Goal: Task Accomplishment & Management: Use online tool/utility

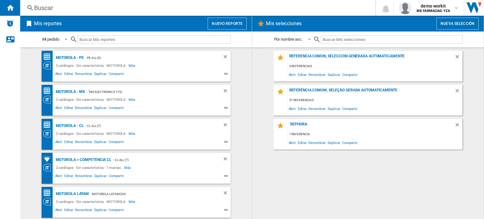
click at [234, 23] on button "Nuevo reporte" at bounding box center [227, 24] width 39 height 12
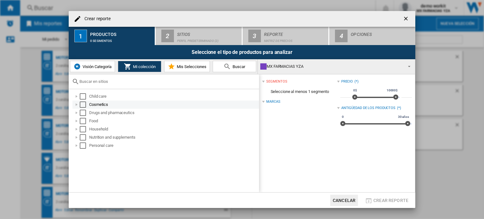
click at [76, 104] on div at bounding box center [76, 105] width 6 height 6
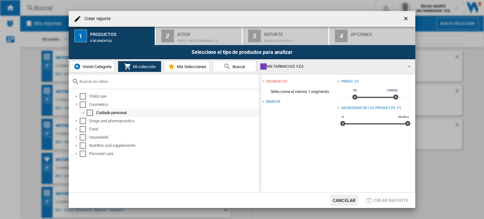
click at [84, 112] on div at bounding box center [83, 113] width 6 height 6
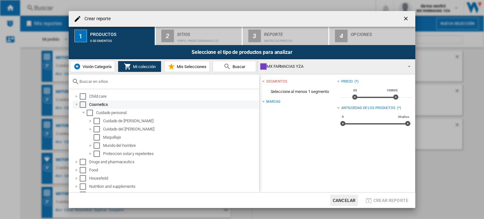
click at [81, 104] on div "Select" at bounding box center [83, 105] width 6 height 6
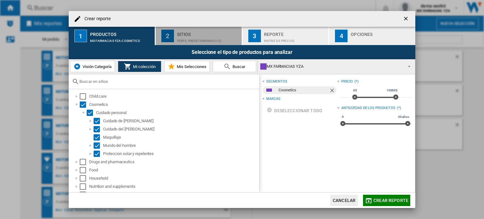
click at [196, 35] on div "Sitios" at bounding box center [208, 32] width 62 height 7
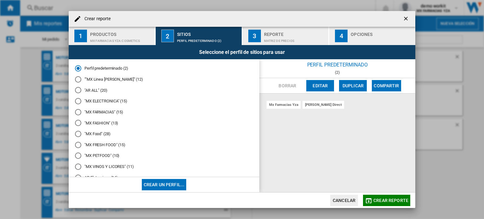
click at [89, 112] on md-radio-button ""MX FARMACIAS" (15)" at bounding box center [164, 112] width 178 height 6
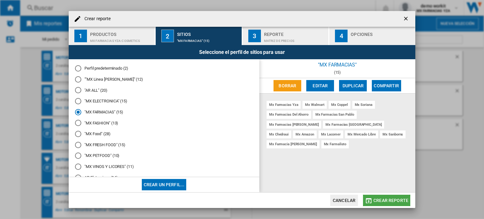
click at [367, 202] on md-icon "button" at bounding box center [369, 201] width 8 height 8
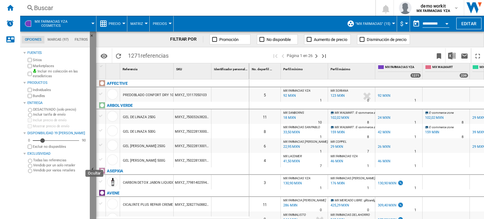
click at [91, 164] on button "Ocultar" at bounding box center [93, 170] width 6 height 277
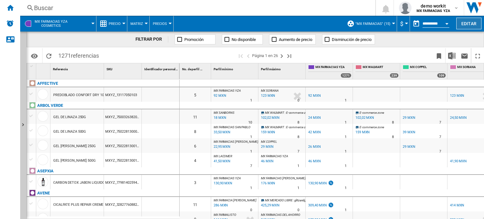
click at [472, 25] on button "Editar" at bounding box center [469, 24] width 25 height 12
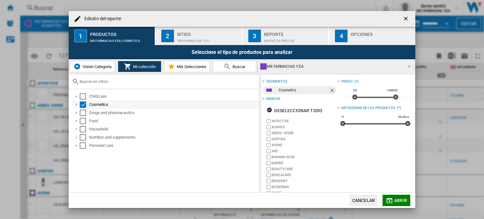
click at [76, 105] on div "Edición del ..." at bounding box center [76, 105] width 6 height 6
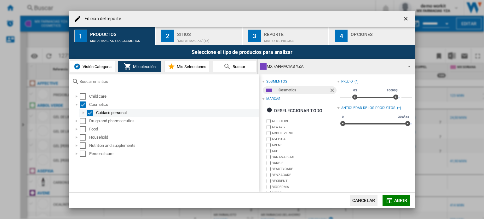
click at [83, 113] on div "Edición del ..." at bounding box center [83, 113] width 6 height 6
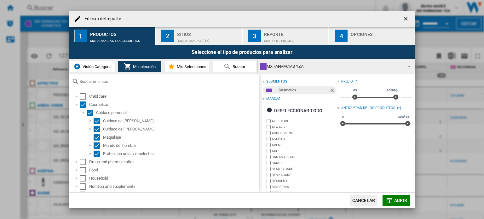
scroll to position [29, 0]
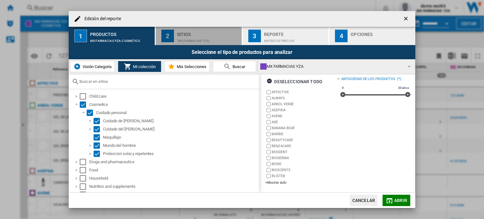
click at [202, 32] on div "Sitios" at bounding box center [208, 32] width 62 height 7
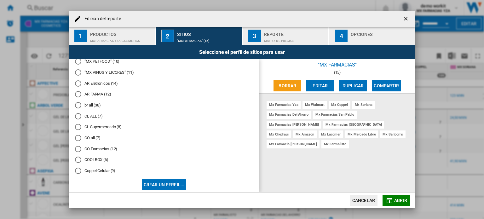
scroll to position [95, 0]
click at [402, 198] on span "Abrir" at bounding box center [400, 200] width 13 height 5
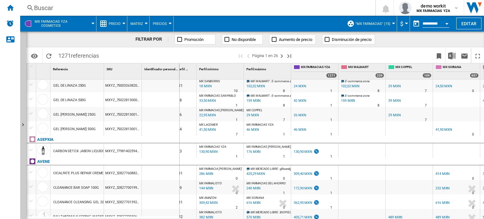
scroll to position [63, 0]
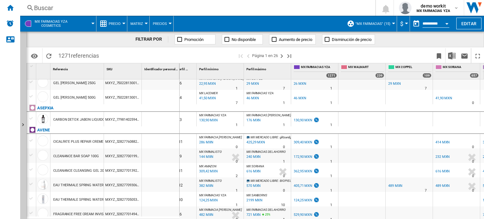
click at [255, 172] on div "616 MXN" at bounding box center [253, 171] width 15 height 6
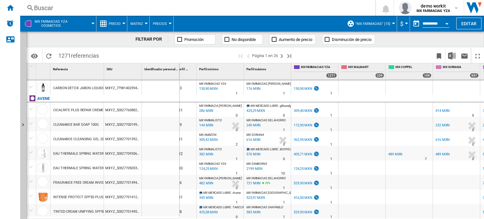
scroll to position [252, 0]
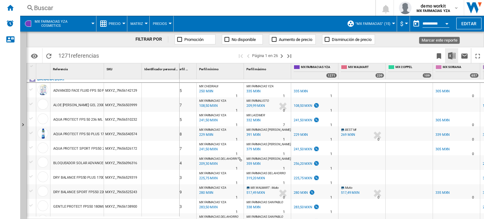
click at [452, 54] on img "Descargar en Excel" at bounding box center [452, 56] width 8 height 8
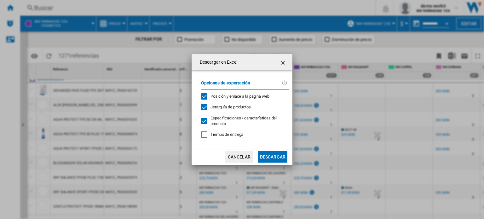
click at [281, 60] on ng-md-icon "getI18NText('BUTTONS.CLOSE_DIALOG')" at bounding box center [284, 63] width 8 height 8
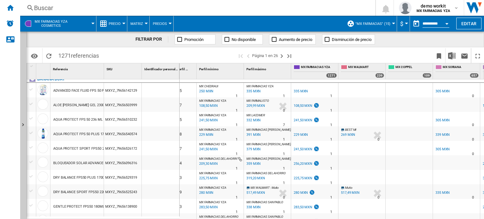
scroll to position [0, 0]
